Goal: Find contact information: Find contact information

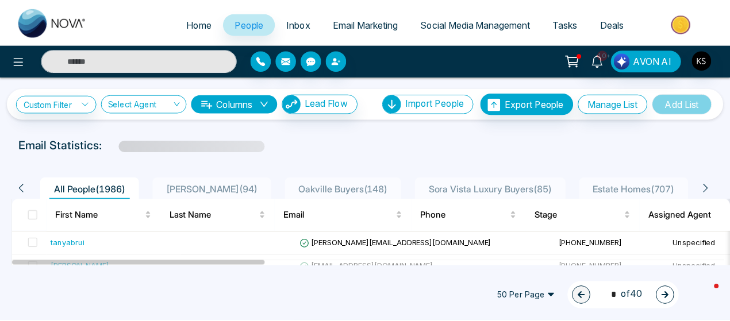
scroll to position [92, 0]
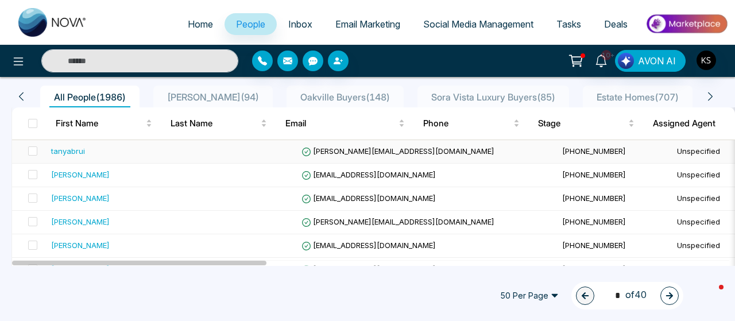
click at [66, 151] on div "tanyabrui" at bounding box center [68, 150] width 34 height 11
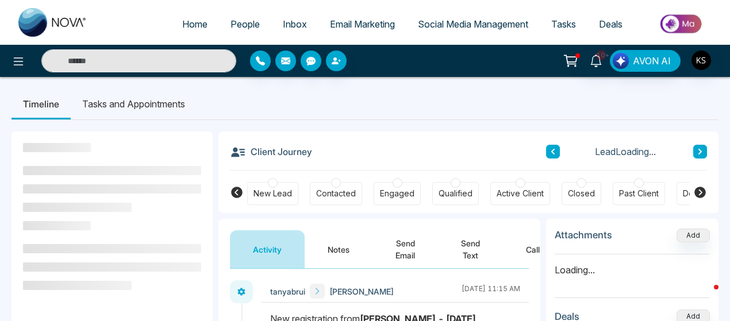
scroll to position [48, 0]
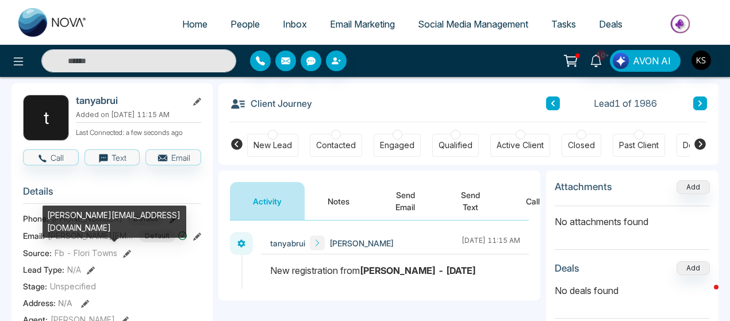
click at [83, 242] on span "[PERSON_NAME][EMAIL_ADDRESS][DOMAIN_NAME]" at bounding box center [91, 236] width 86 height 12
copy span "[PERSON_NAME][EMAIL_ADDRESS][DOMAIN_NAME]"
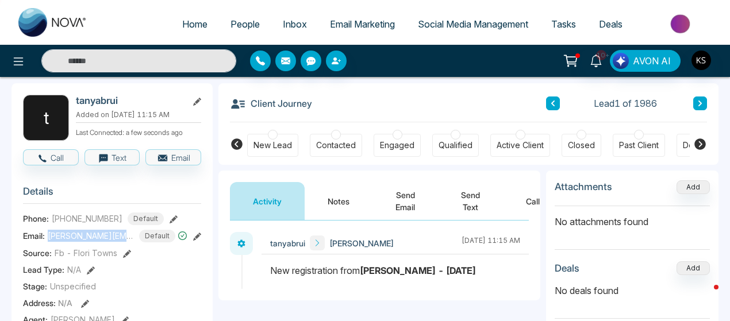
click at [78, 223] on span "[PHONE_NUMBER]" at bounding box center [87, 219] width 71 height 12
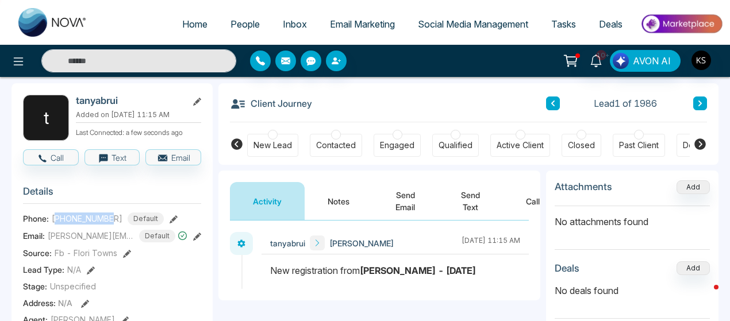
copy span "14167284013"
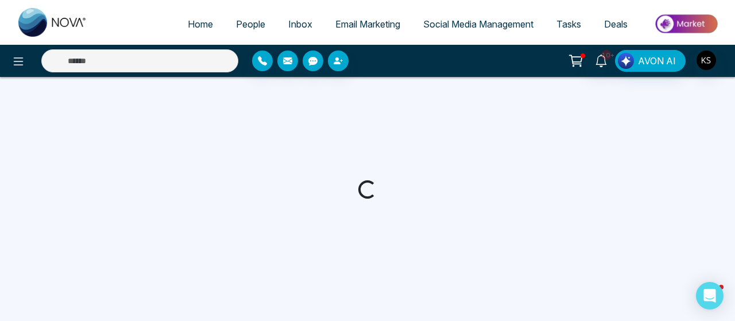
click at [242, 26] on span "People" at bounding box center [250, 23] width 29 height 11
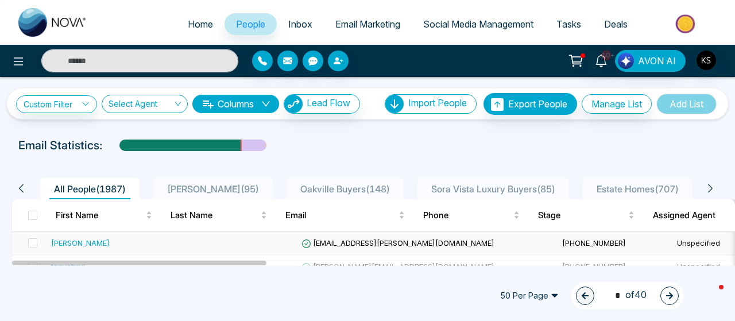
click at [72, 243] on div "[PERSON_NAME]" at bounding box center [80, 242] width 59 height 11
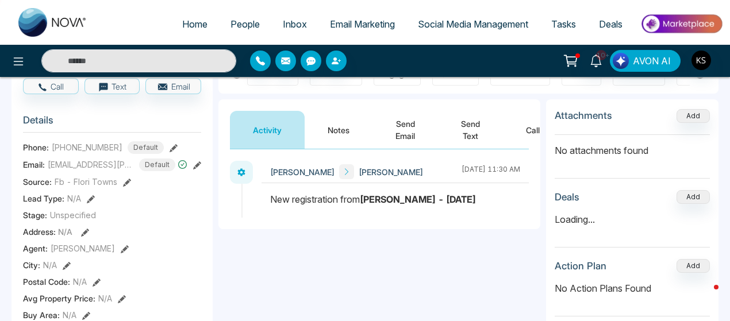
scroll to position [56, 0]
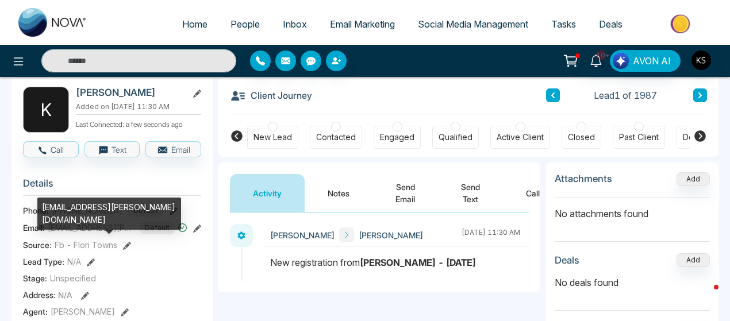
click at [91, 234] on span "[EMAIL_ADDRESS][PERSON_NAME][DOMAIN_NAME]" at bounding box center [91, 228] width 86 height 12
click at [86, 234] on span "[EMAIL_ADDRESS][PERSON_NAME][DOMAIN_NAME]" at bounding box center [91, 228] width 86 height 12
copy span "kristenhenry@rogers.com"
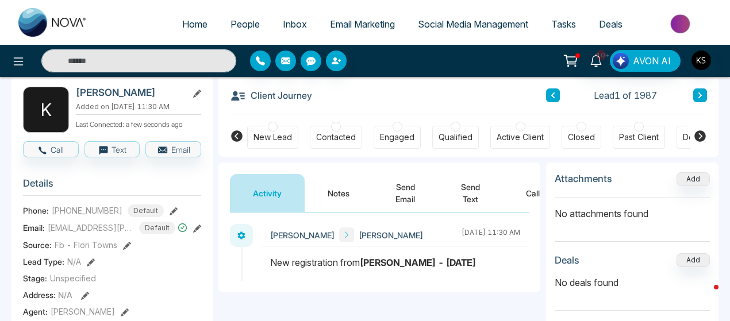
click at [76, 217] on span "+16479866530" at bounding box center [87, 211] width 71 height 12
copy span "16479866530"
